Goal: Check status: Check status

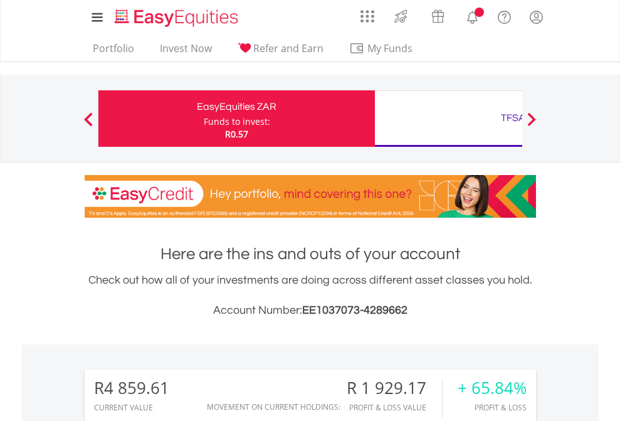
scroll to position [120, 197]
click at [204, 119] on div "Funds to invest:" at bounding box center [237, 121] width 66 height 13
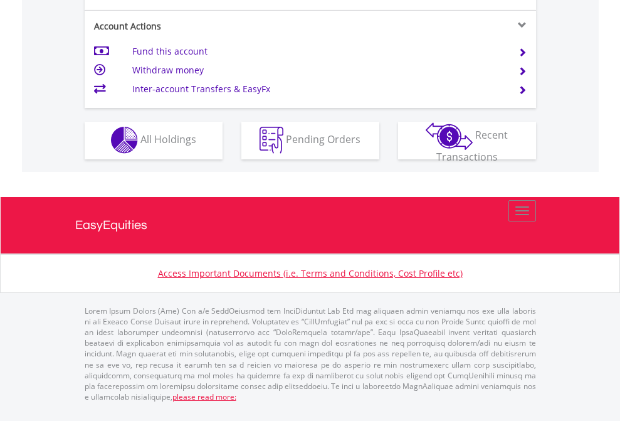
scroll to position [1173, 0]
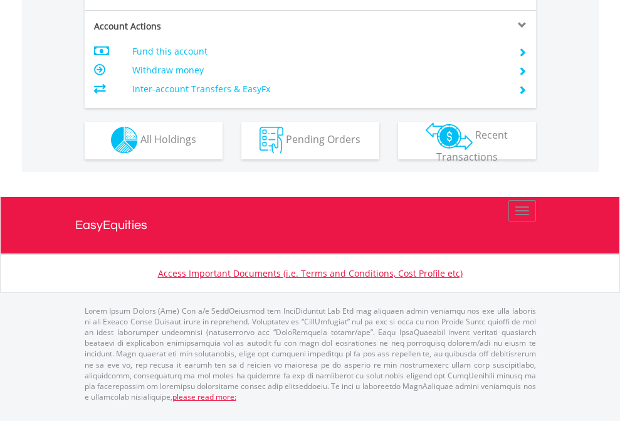
scroll to position [1173, 0]
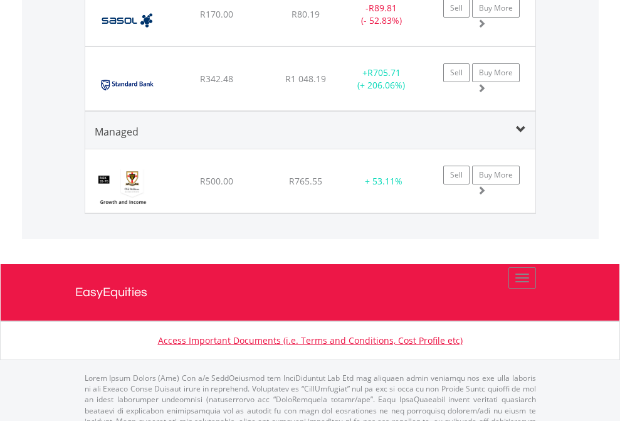
scroll to position [1446, 0]
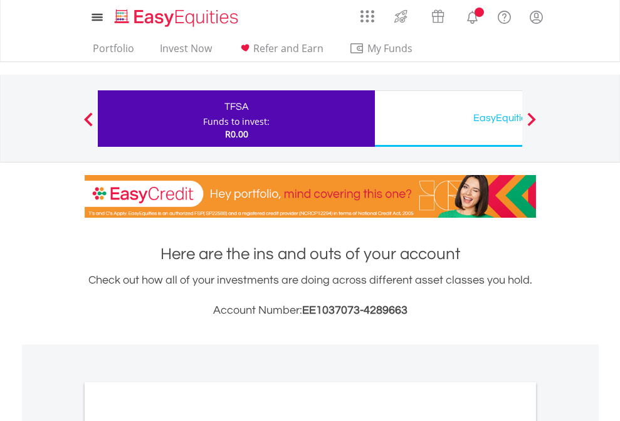
scroll to position [754, 0]
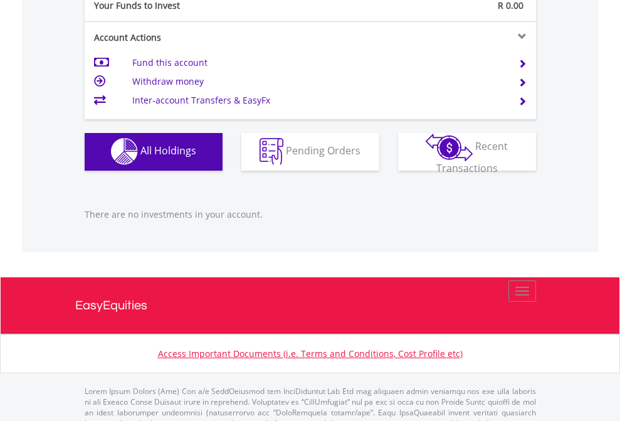
scroll to position [1242, 0]
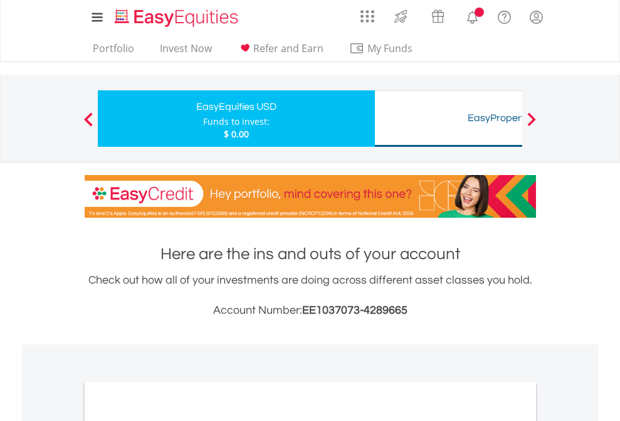
scroll to position [754, 0]
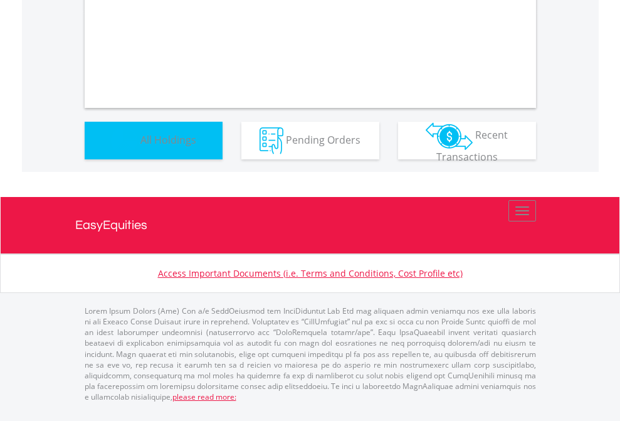
click at [140, 146] on span "All Holdings" at bounding box center [168, 139] width 56 height 14
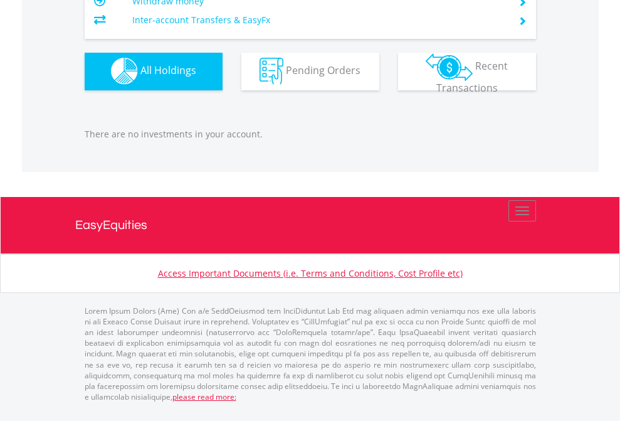
scroll to position [120, 197]
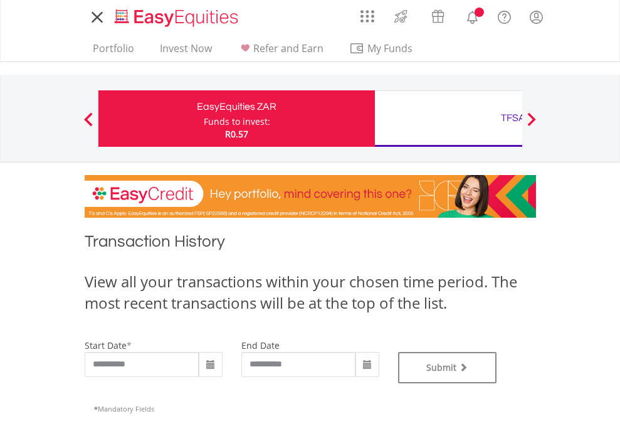
type input "**********"
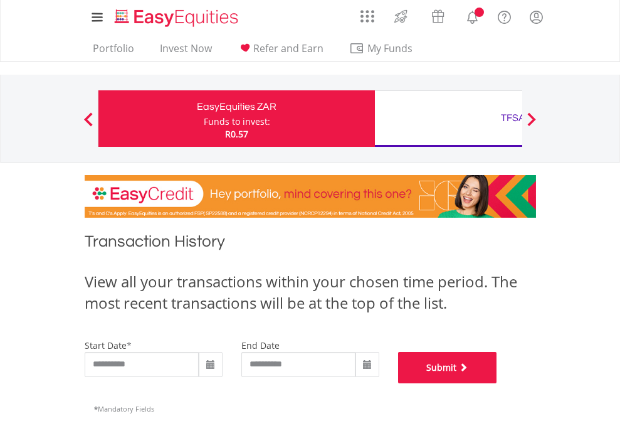
click at [497, 383] on button "Submit" at bounding box center [447, 367] width 99 height 31
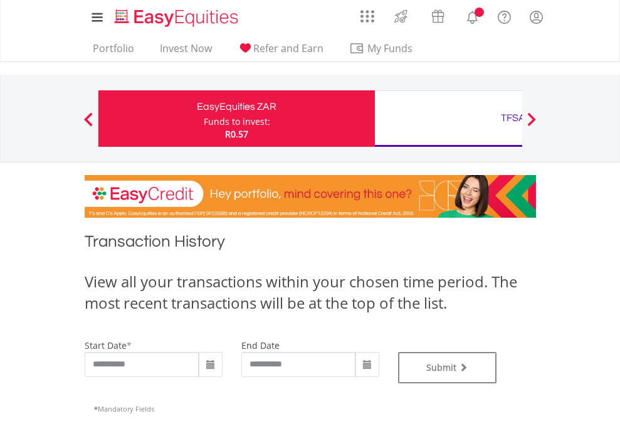
click at [448, 119] on div "TFSA" at bounding box center [514, 118] width 262 height 18
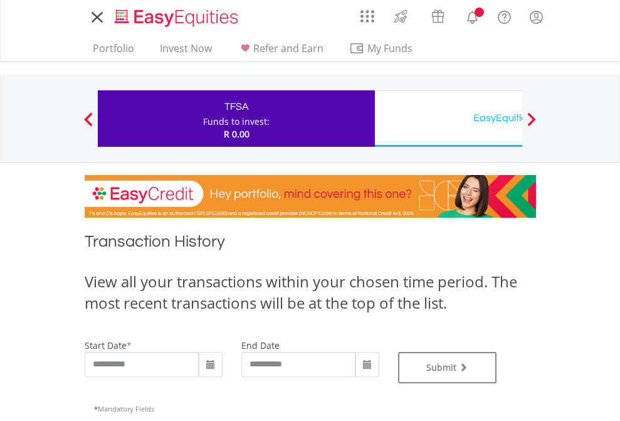
type input "**********"
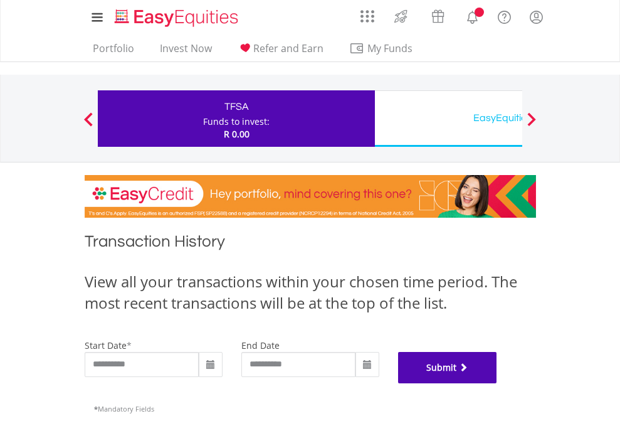
click at [497, 383] on button "Submit" at bounding box center [447, 367] width 99 height 31
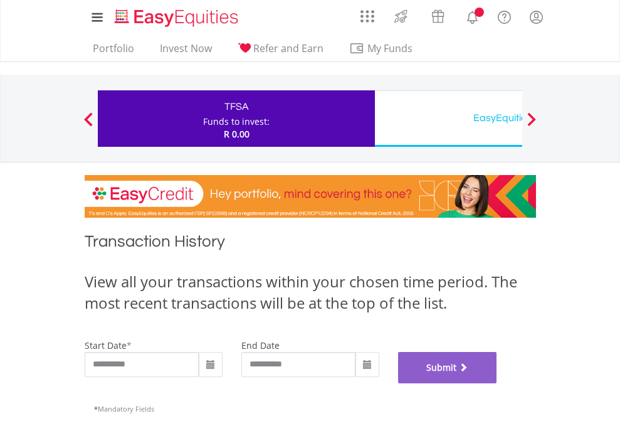
scroll to position [509, 0]
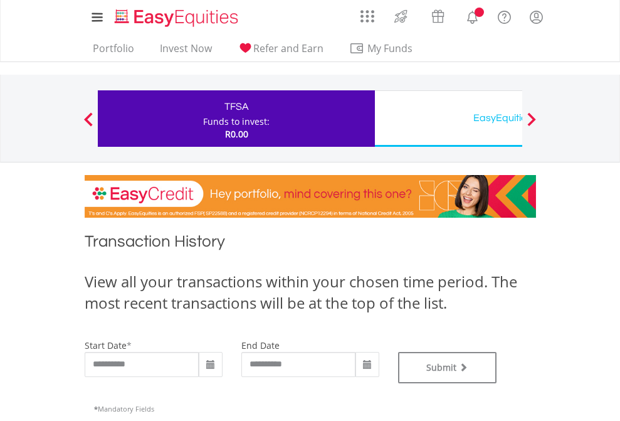
click at [448, 119] on div "EasyEquities USD" at bounding box center [514, 118] width 262 height 18
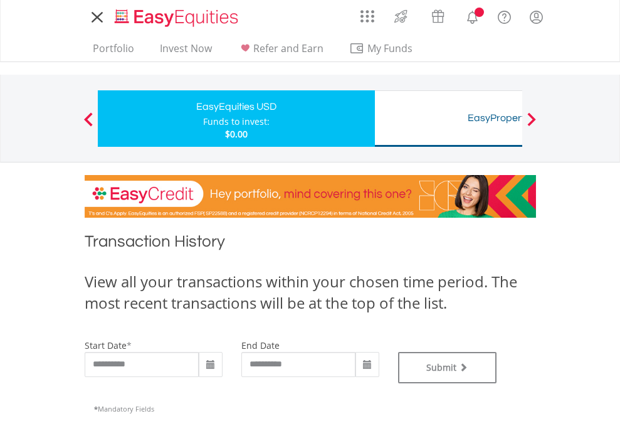
type input "**********"
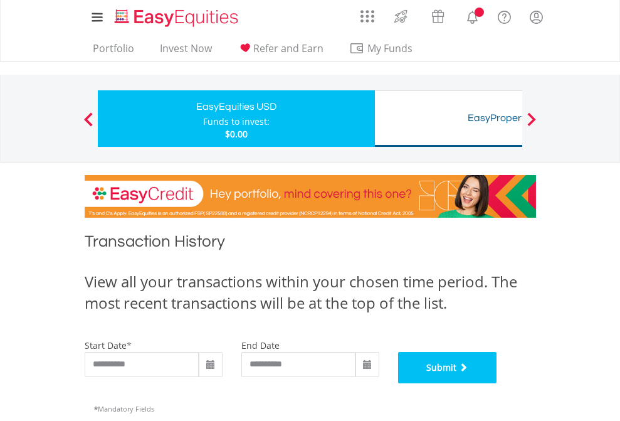
click at [497, 383] on button "Submit" at bounding box center [447, 367] width 99 height 31
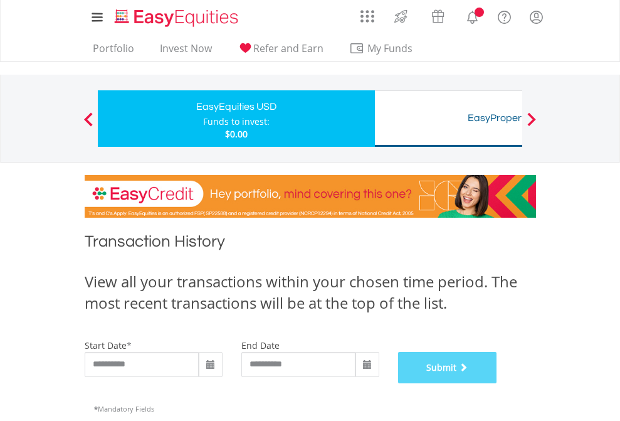
scroll to position [509, 0]
